Goal: Task Accomplishment & Management: Manage account settings

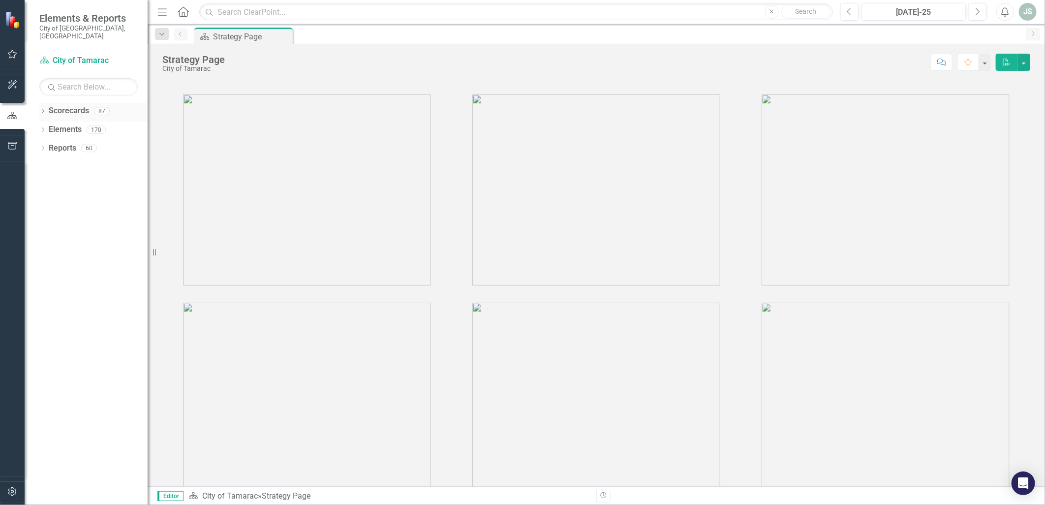
click at [50, 105] on link "Scorecards" at bounding box center [69, 110] width 40 height 11
click at [40, 109] on icon "Dropdown" at bounding box center [42, 111] width 7 height 5
click at [50, 127] on icon "Dropdown" at bounding box center [47, 130] width 7 height 6
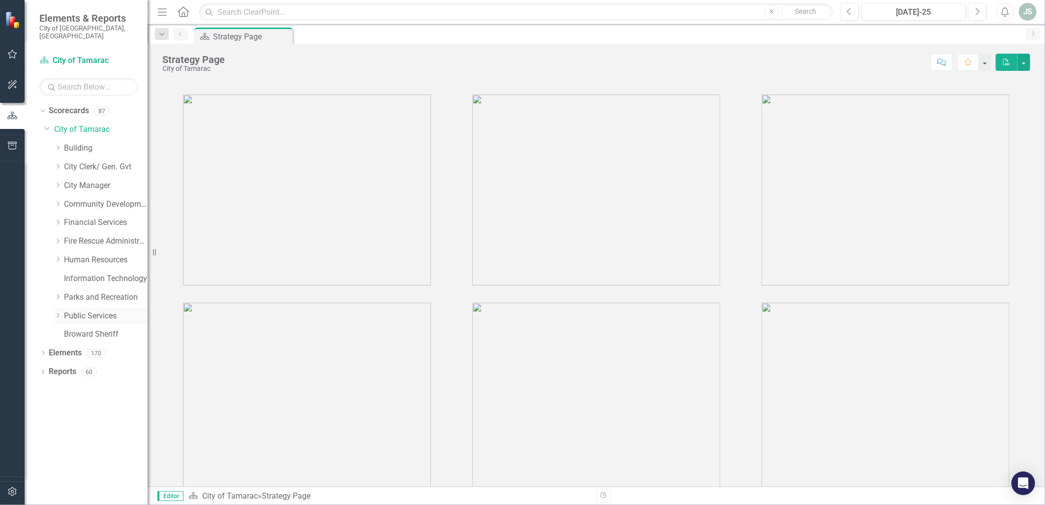
click at [62, 312] on div "Dropdown" at bounding box center [59, 316] width 10 height 8
click at [87, 348] on link "Facilities" at bounding box center [111, 353] width 74 height 11
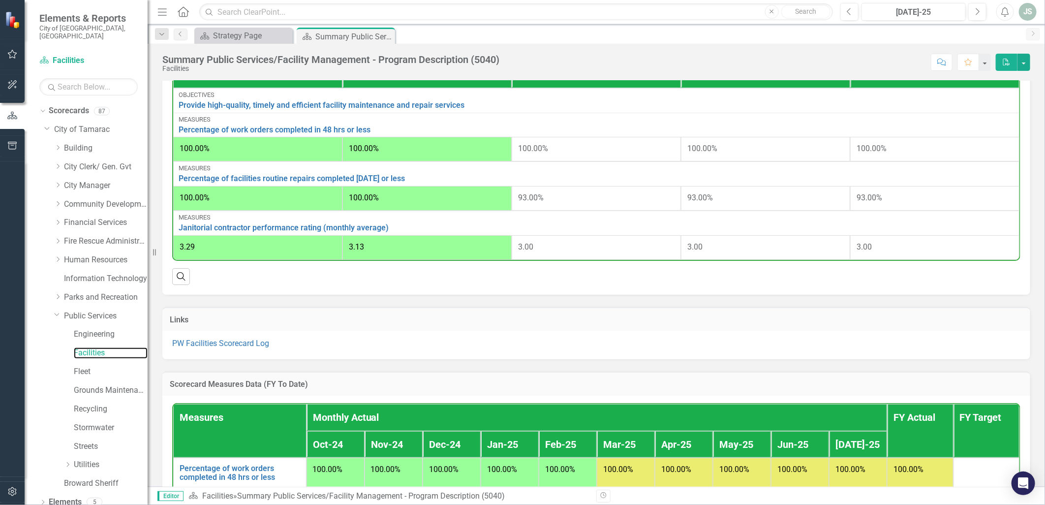
scroll to position [452, 0]
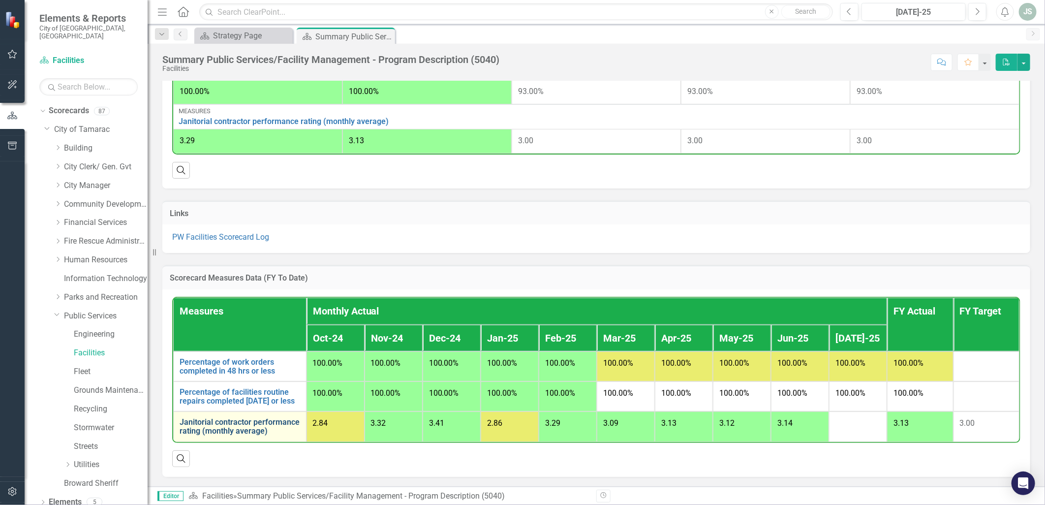
click at [223, 428] on link "Janitorial contractor performance rating (monthly average)" at bounding box center [240, 426] width 121 height 17
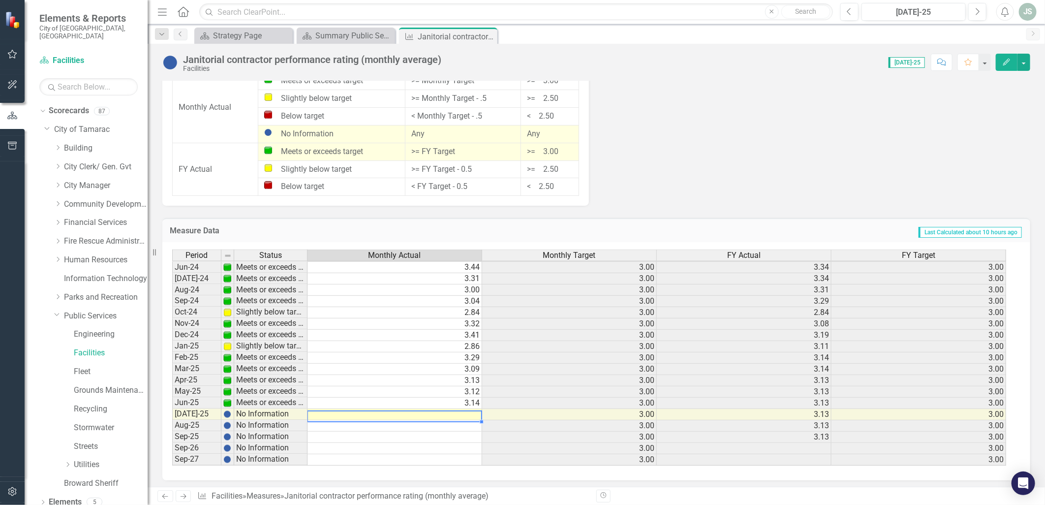
scroll to position [363, 0]
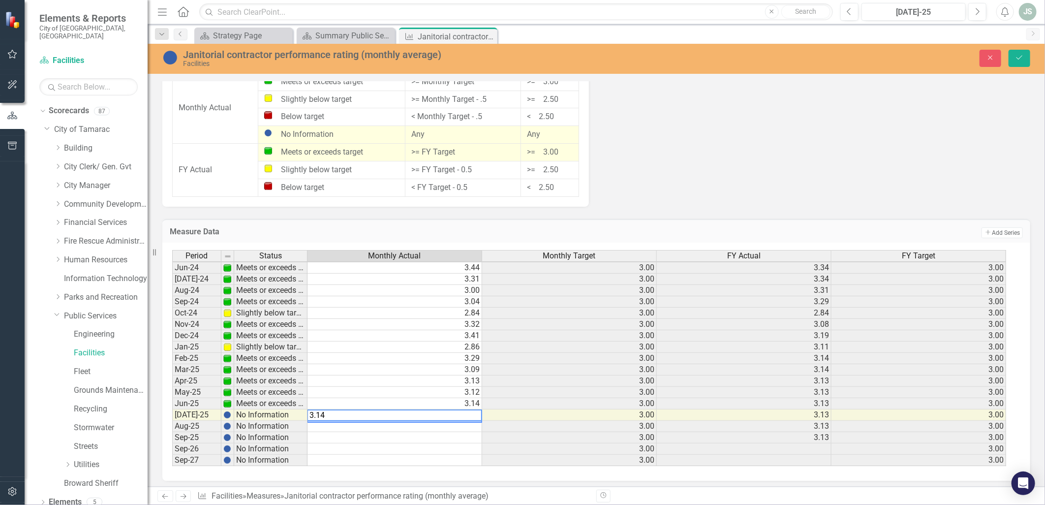
type textarea "3.14"
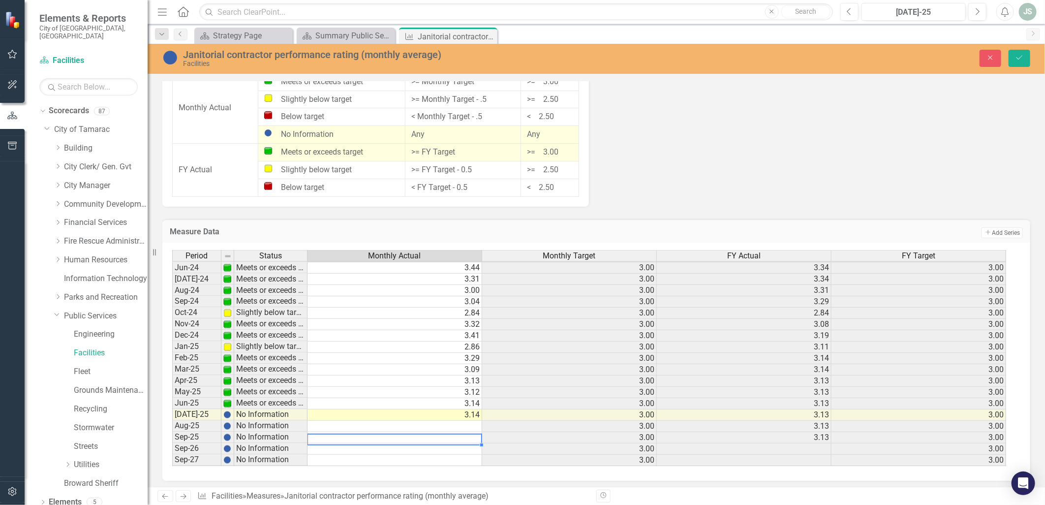
click at [424, 440] on td at bounding box center [395, 437] width 175 height 11
click at [1020, 62] on button "Save" at bounding box center [1020, 58] width 22 height 17
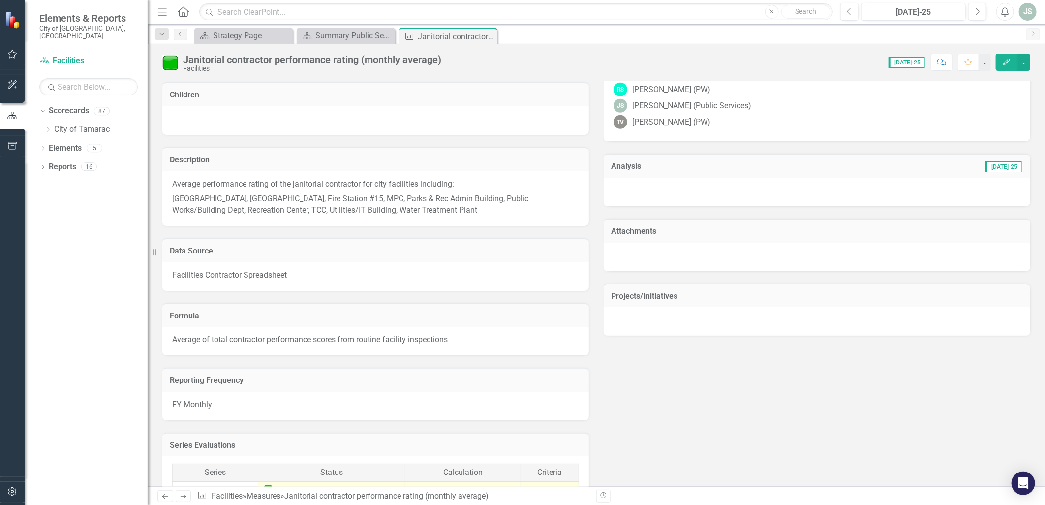
scroll to position [463, 0]
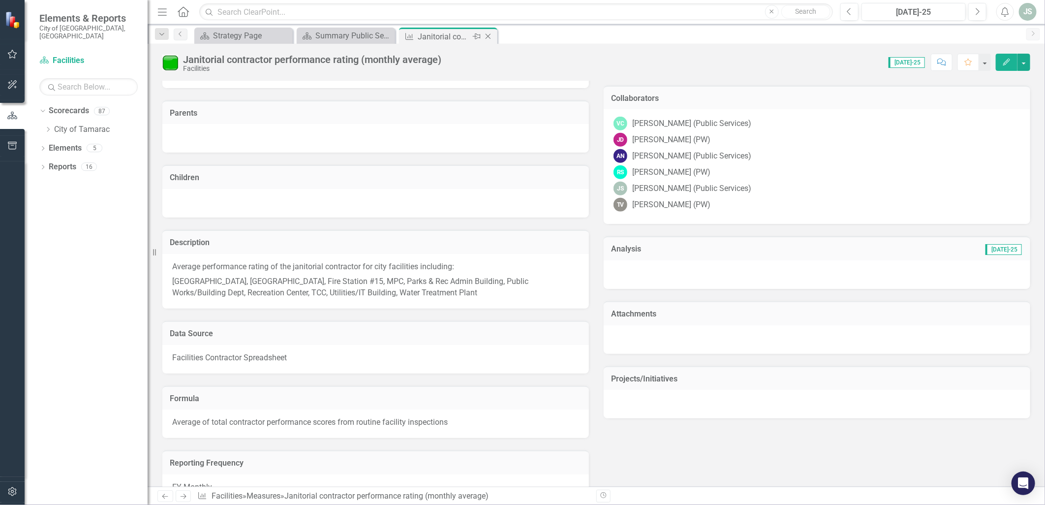
click at [487, 35] on icon at bounding box center [488, 36] width 5 height 5
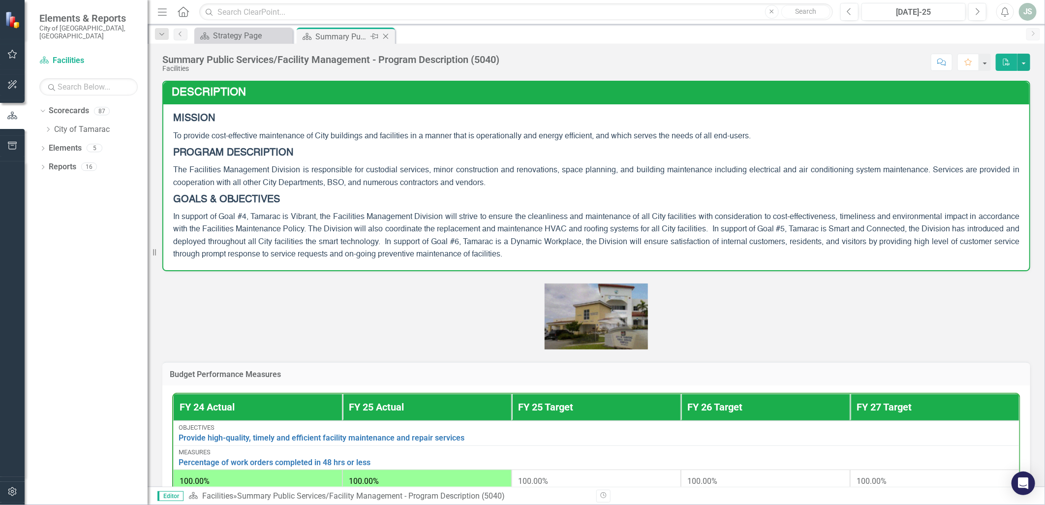
click at [358, 35] on div "Summary Public Services/Facility Management - Program Description (5040)" at bounding box center [342, 37] width 53 height 12
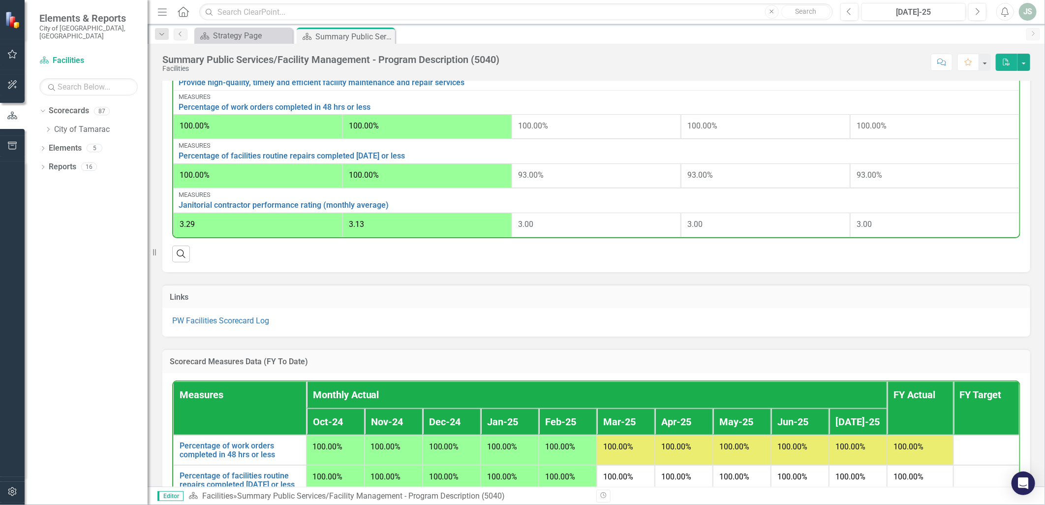
scroll to position [452, 0]
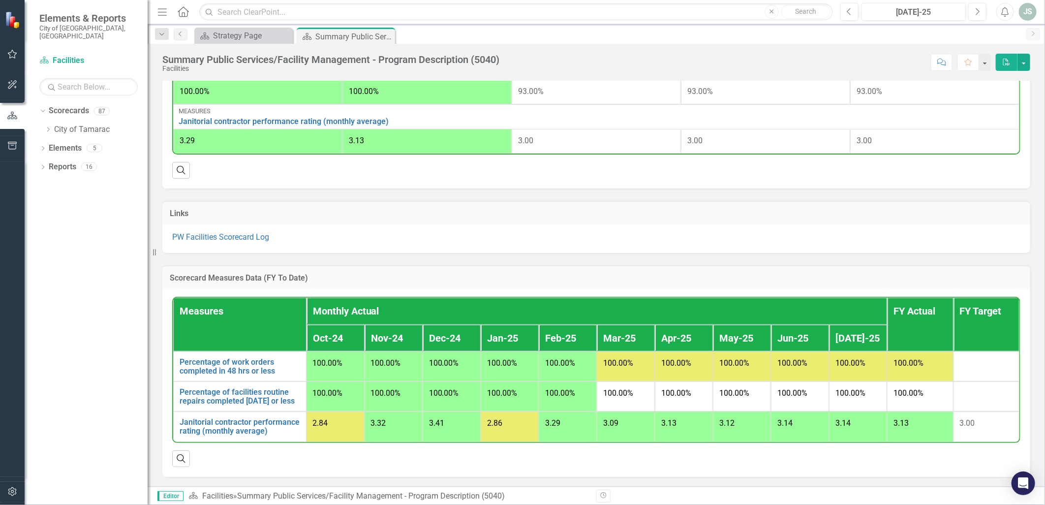
click at [593, 65] on div "Score: N/A [DATE]-25 Completed Comment Favorite PDF" at bounding box center [768, 62] width 526 height 17
